Goal: Find specific page/section: Find specific page/section

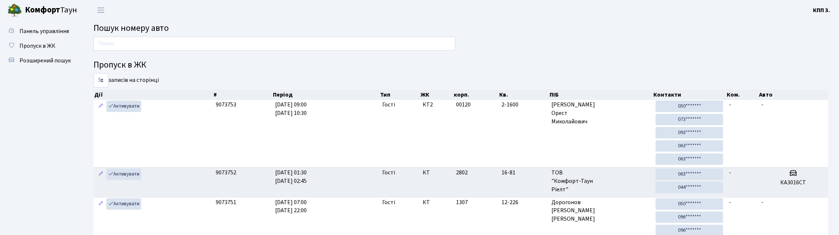
click at [131, 30] on span "Пошук номеру авто" at bounding box center [131, 28] width 75 height 13
click at [132, 30] on span "Пошук номеру авто" at bounding box center [131, 28] width 75 height 13
click at [192, 32] on h2 "Пошук номеру авто" at bounding box center [461, 28] width 735 height 11
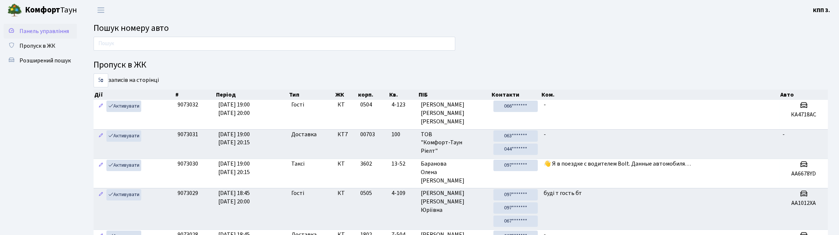
click at [41, 35] on span "Панель управління" at bounding box center [44, 31] width 50 height 8
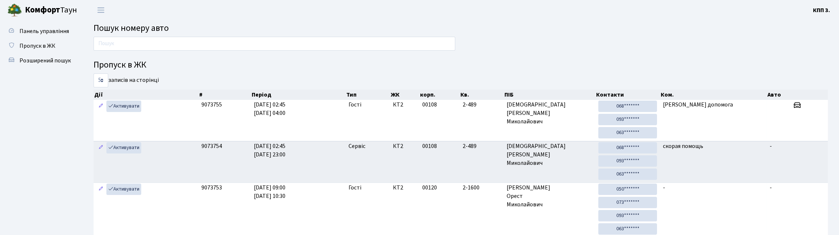
click at [142, 31] on span "Пошук номеру авто" at bounding box center [131, 28] width 75 height 13
click at [201, 30] on h2 "Пошук номеру авто" at bounding box center [461, 28] width 735 height 11
click at [188, 30] on h2 "Пошук номеру авто" at bounding box center [461, 28] width 735 height 11
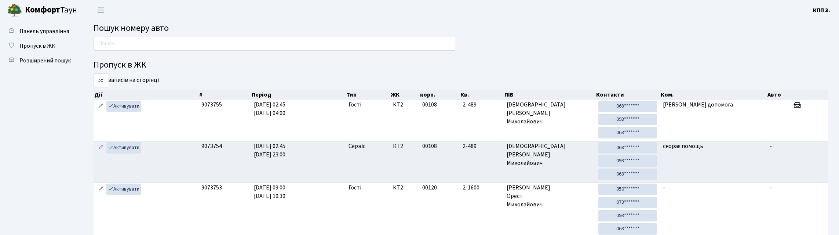
click at [169, 30] on span "Пошук номеру авто" at bounding box center [131, 28] width 75 height 13
click at [169, 32] on span "Пошук номеру авто" at bounding box center [131, 28] width 75 height 13
click at [137, 33] on span "Пошук номеру авто" at bounding box center [131, 28] width 75 height 13
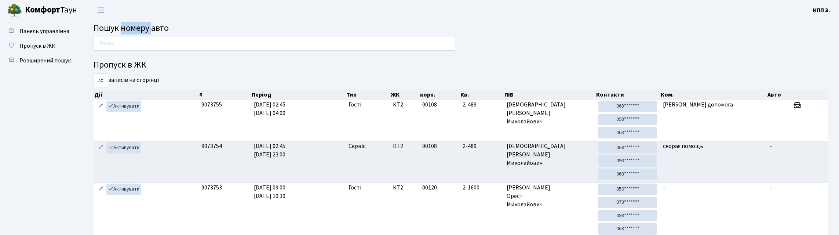
click at [137, 33] on span "Пошук номеру авто" at bounding box center [131, 28] width 75 height 13
click at [169, 32] on span "Пошук номеру авто" at bounding box center [131, 28] width 75 height 13
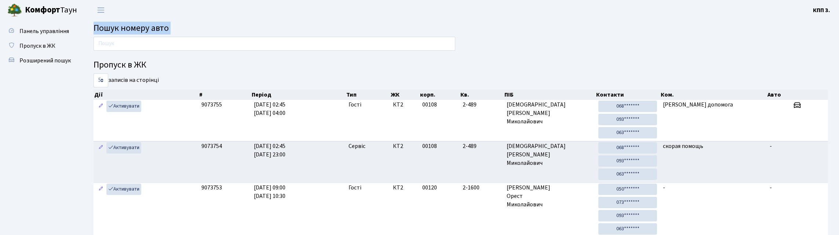
click at [169, 32] on span "Пошук номеру авто" at bounding box center [131, 28] width 75 height 13
click at [193, 31] on h2 "Пошук номеру авто" at bounding box center [461, 28] width 735 height 11
click at [169, 30] on span "Пошук номеру авто" at bounding box center [131, 28] width 75 height 13
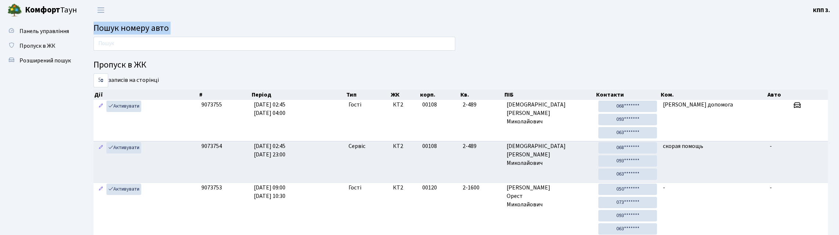
click at [192, 30] on h2 "Пошук номеру авто" at bounding box center [461, 28] width 735 height 11
click at [169, 29] on span "Пошук номеру авто" at bounding box center [131, 28] width 75 height 13
click at [193, 31] on h2 "Пошук номеру авто" at bounding box center [461, 28] width 735 height 11
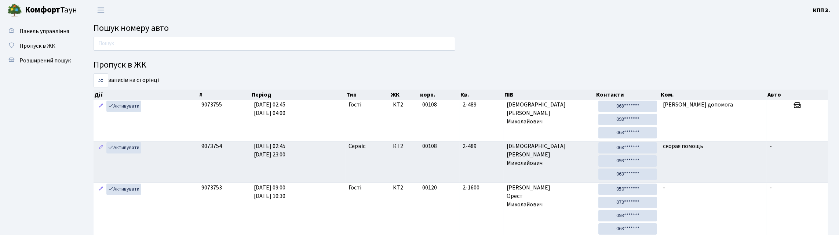
click at [169, 32] on span "Пошук номеру авто" at bounding box center [131, 28] width 75 height 13
click at [151, 32] on span "Пошук номеру авто" at bounding box center [131, 28] width 75 height 13
click at [109, 32] on span "Пошук номеру авто" at bounding box center [131, 28] width 75 height 13
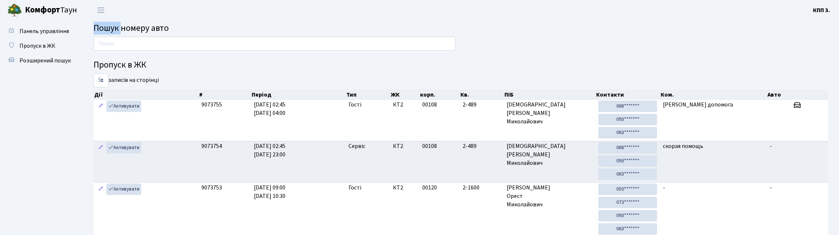
click at [109, 32] on span "Пошук номеру авто" at bounding box center [131, 28] width 75 height 13
click at [129, 35] on span "Пошук номеру авто" at bounding box center [131, 28] width 75 height 13
click at [136, 34] on span "Пошук номеру авто" at bounding box center [131, 28] width 75 height 13
click at [169, 30] on span "Пошук номеру авто" at bounding box center [131, 28] width 75 height 13
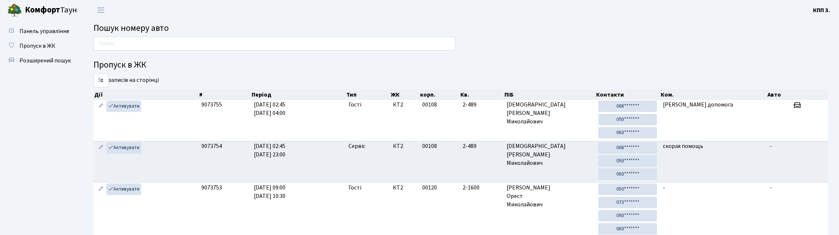
click at [169, 30] on span "Пошук номеру авто" at bounding box center [131, 28] width 75 height 13
click at [155, 32] on span "Пошук номеру авто" at bounding box center [131, 28] width 75 height 13
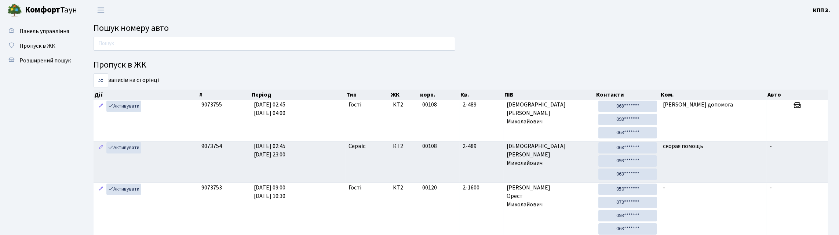
click at [117, 33] on span "Пошук номеру авто" at bounding box center [131, 28] width 75 height 13
click at [137, 34] on span "Пошук номеру авто" at bounding box center [131, 28] width 75 height 13
click at [169, 35] on span "Пошук номеру авто" at bounding box center [131, 28] width 75 height 13
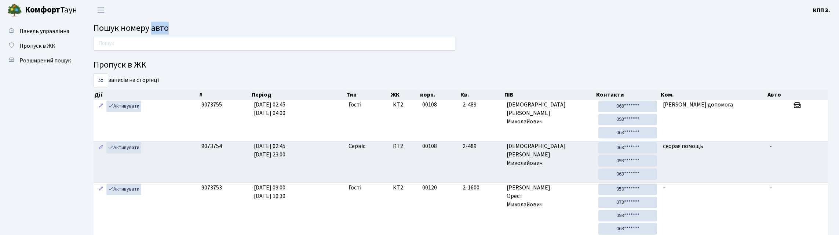
click at [169, 35] on span "Пошук номеру авто" at bounding box center [131, 28] width 75 height 13
click at [138, 32] on span "Пошук номеру авто" at bounding box center [131, 28] width 75 height 13
click at [116, 30] on span "Пошук номеру авто" at bounding box center [131, 28] width 75 height 13
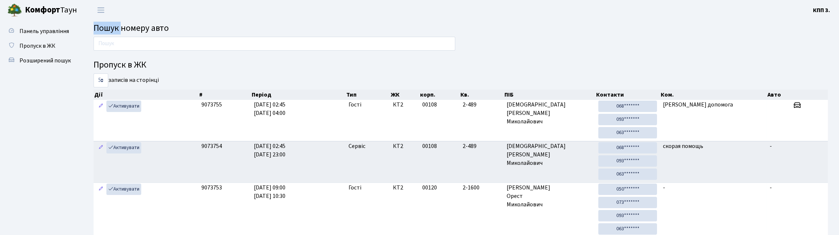
click at [116, 30] on span "Пошук номеру авто" at bounding box center [131, 28] width 75 height 13
click at [155, 30] on span "Пошук номеру авто" at bounding box center [131, 28] width 75 height 13
click at [193, 34] on h2 "Пошук номеру авто" at bounding box center [461, 28] width 735 height 11
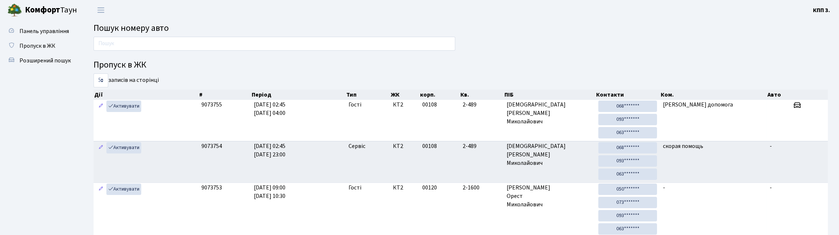
click at [169, 30] on span "Пошук номеру авто" at bounding box center [131, 28] width 75 height 13
click at [200, 33] on h2 "Пошук номеру авто" at bounding box center [461, 28] width 735 height 11
click at [169, 35] on span "Пошук номеру авто" at bounding box center [131, 28] width 75 height 13
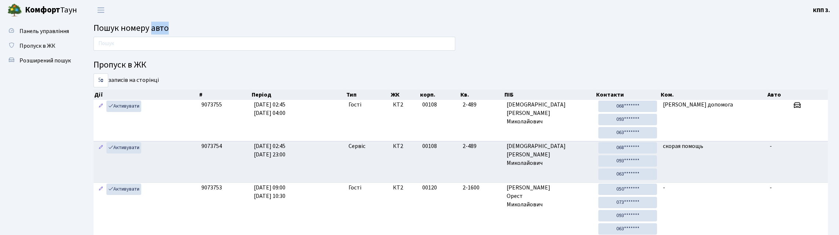
click at [169, 35] on span "Пошук номеру авто" at bounding box center [131, 28] width 75 height 13
click at [200, 34] on h2 "Пошук номеру авто" at bounding box center [461, 28] width 735 height 11
click at [48, 39] on link "Панель управління" at bounding box center [40, 31] width 73 height 15
